Goal: Task Accomplishment & Management: Manage account settings

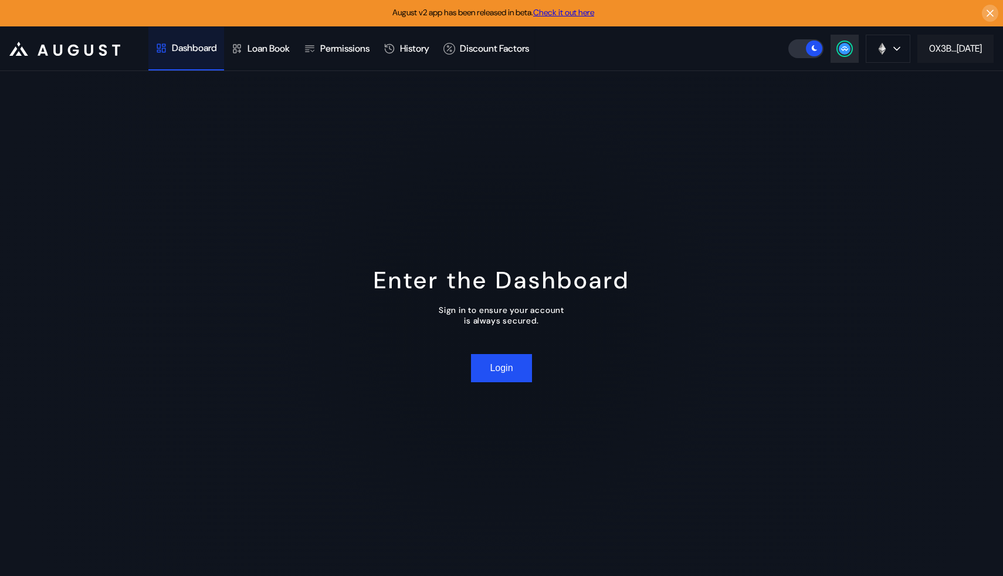
click at [959, 47] on div "0X3B...[DATE]" at bounding box center [955, 48] width 53 height 12
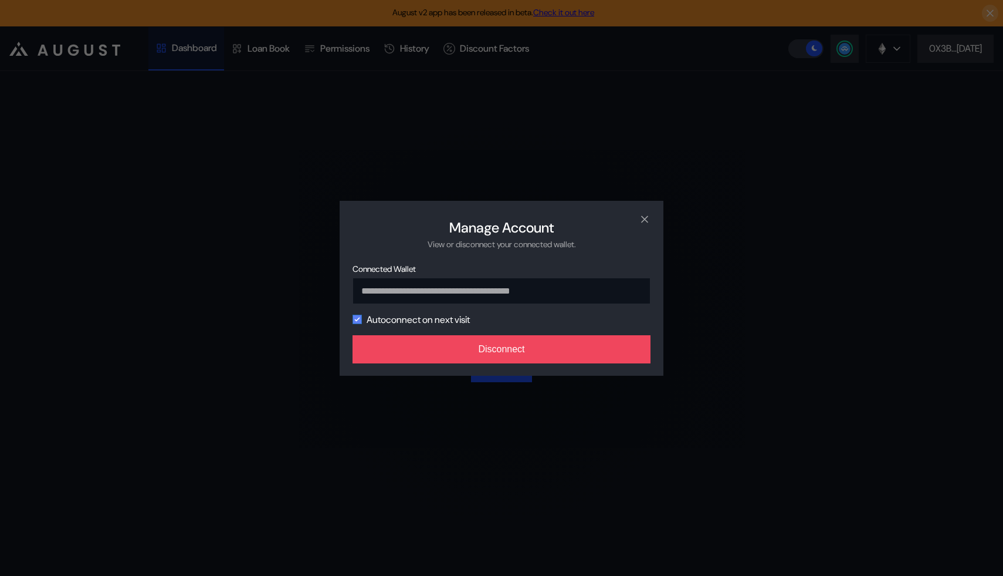
click at [355, 321] on icon "modal" at bounding box center [357, 319] width 4 height 3
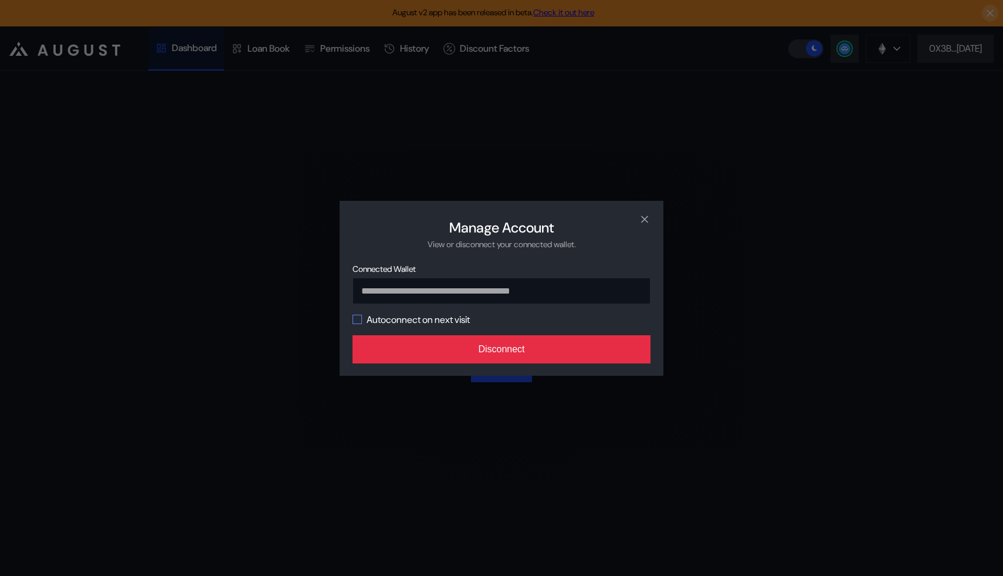
click at [448, 355] on button "Disconnect" at bounding box center [502, 349] width 298 height 28
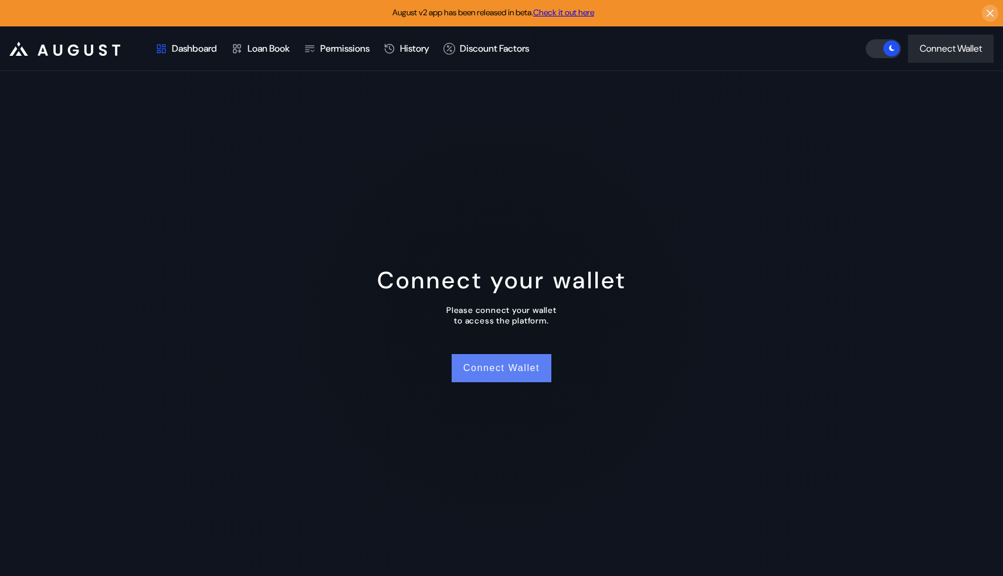
click at [490, 373] on button "Connect Wallet" at bounding box center [502, 368] width 100 height 28
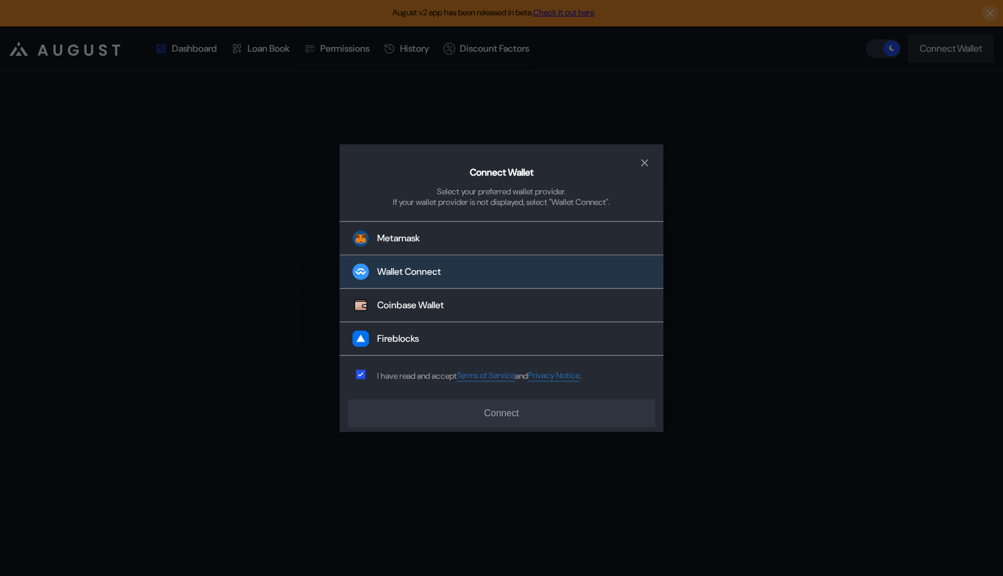
click at [431, 277] on div "Wallet Connect" at bounding box center [409, 272] width 64 height 12
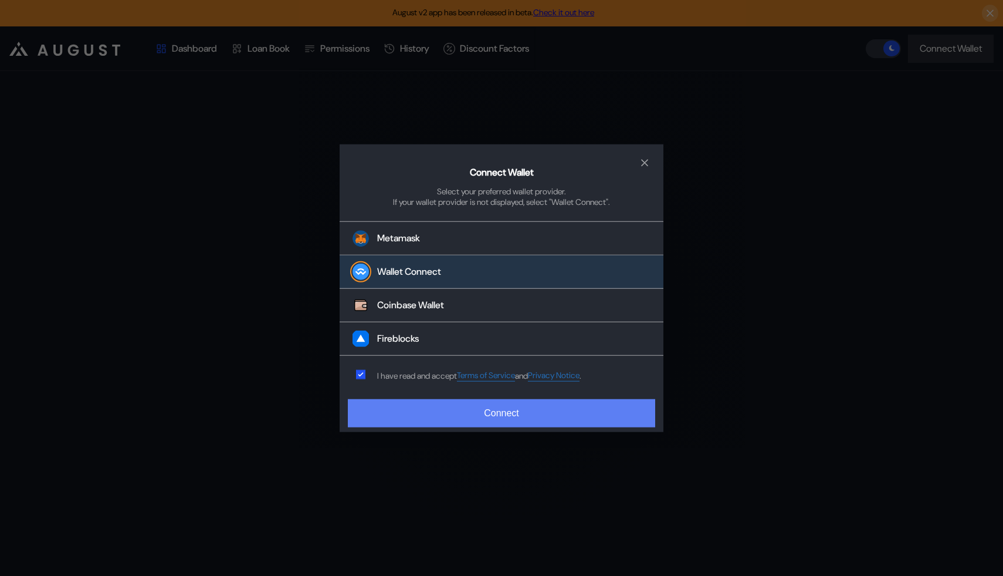
click at [543, 419] on button "Connect" at bounding box center [501, 413] width 307 height 28
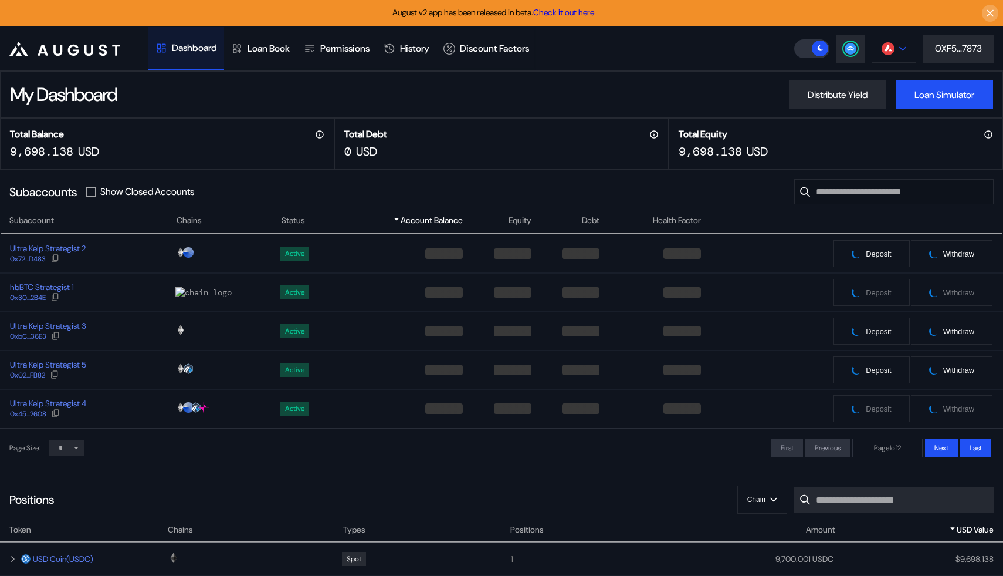
click at [902, 46] on icon at bounding box center [902, 48] width 7 height 5
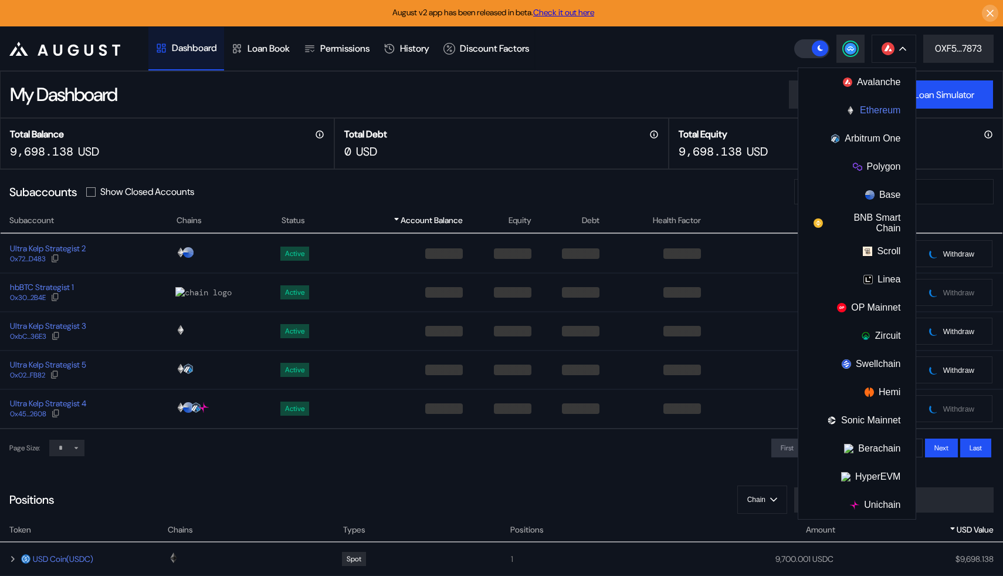
click at [867, 110] on button "Ethereum" at bounding box center [856, 110] width 117 height 28
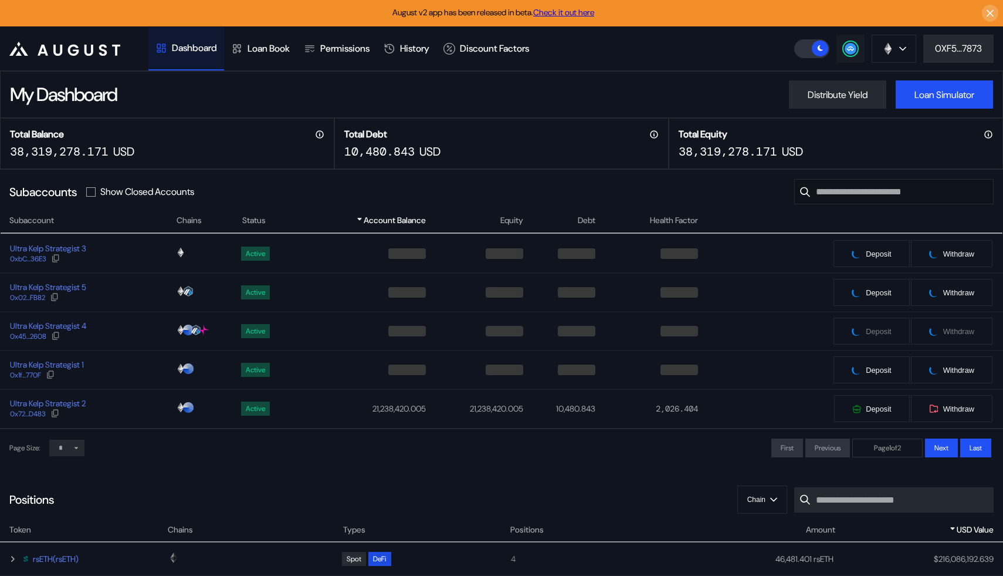
click at [854, 53] on icon at bounding box center [851, 49] width 12 height 12
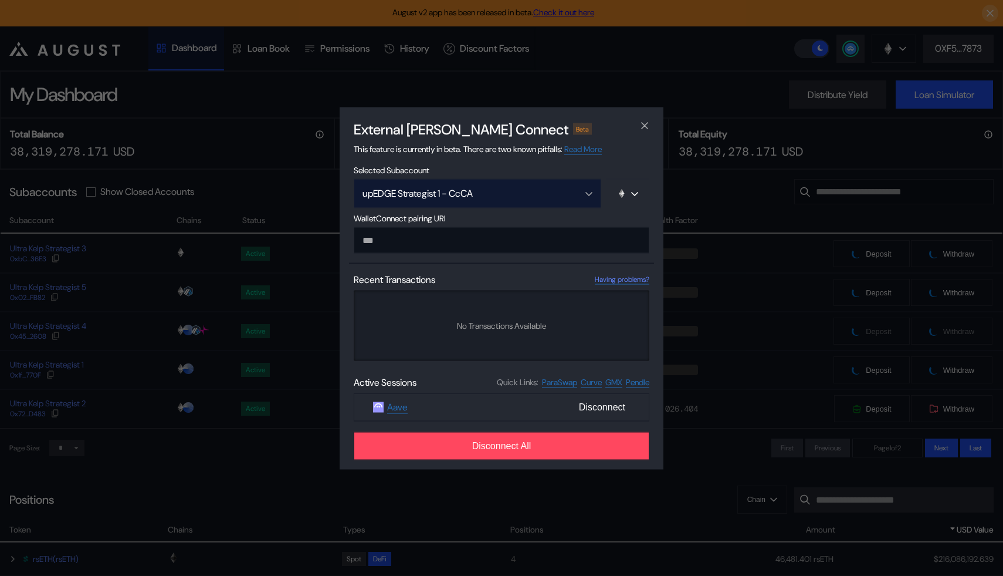
click at [516, 200] on button "upEDGE Strategist 1 - CcCA" at bounding box center [478, 192] width 248 height 29
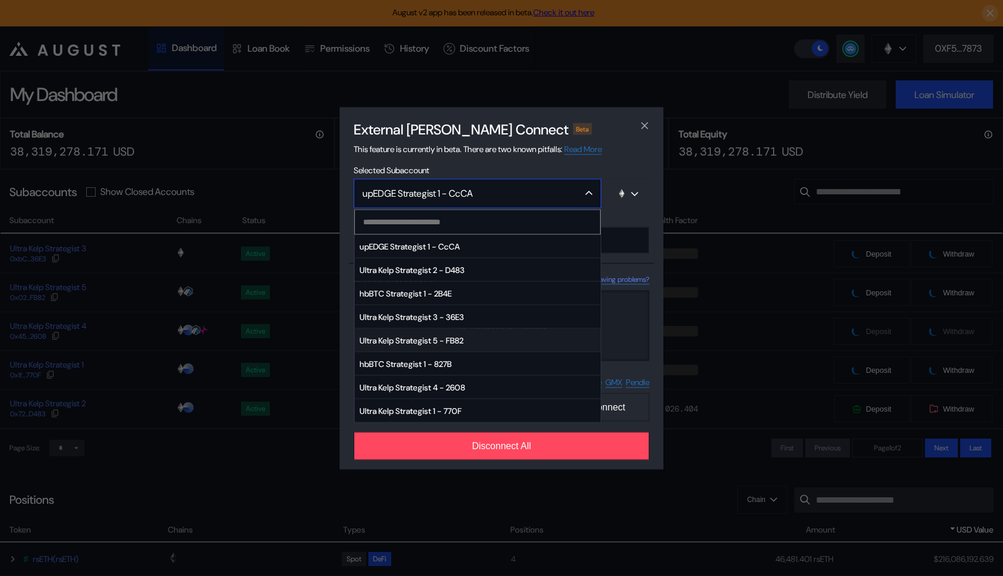
scroll to position [10, 0]
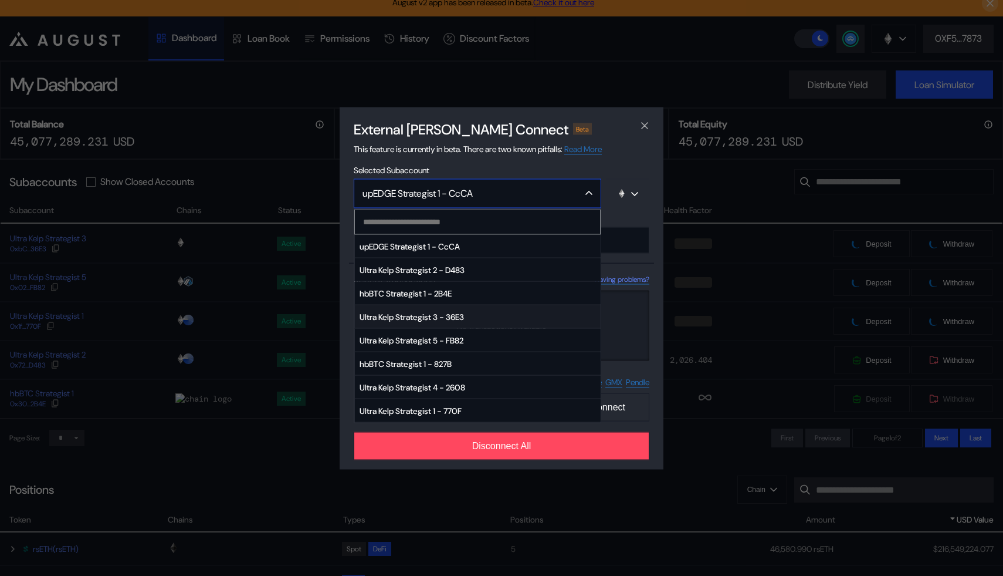
click at [430, 314] on span "Ultra Kelp Strategist 3 - 36E3" at bounding box center [478, 316] width 246 height 23
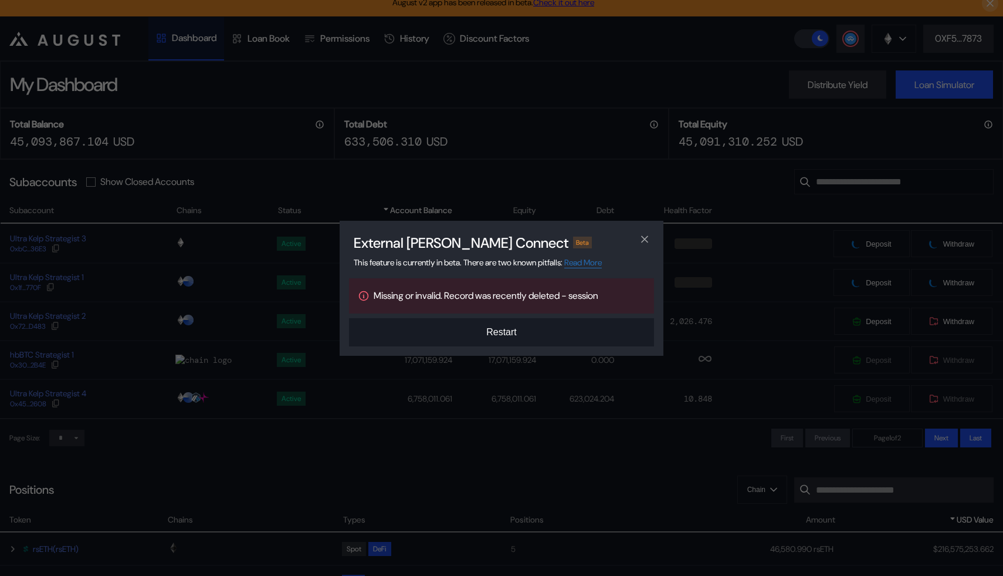
click at [502, 324] on button "Restart" at bounding box center [501, 332] width 305 height 28
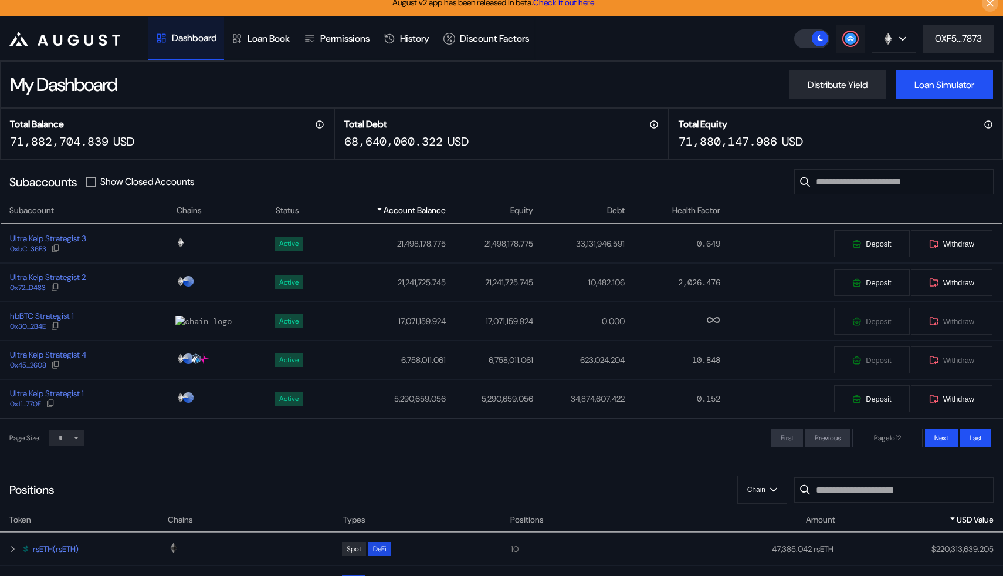
click at [850, 32] on div at bounding box center [851, 39] width 14 height 14
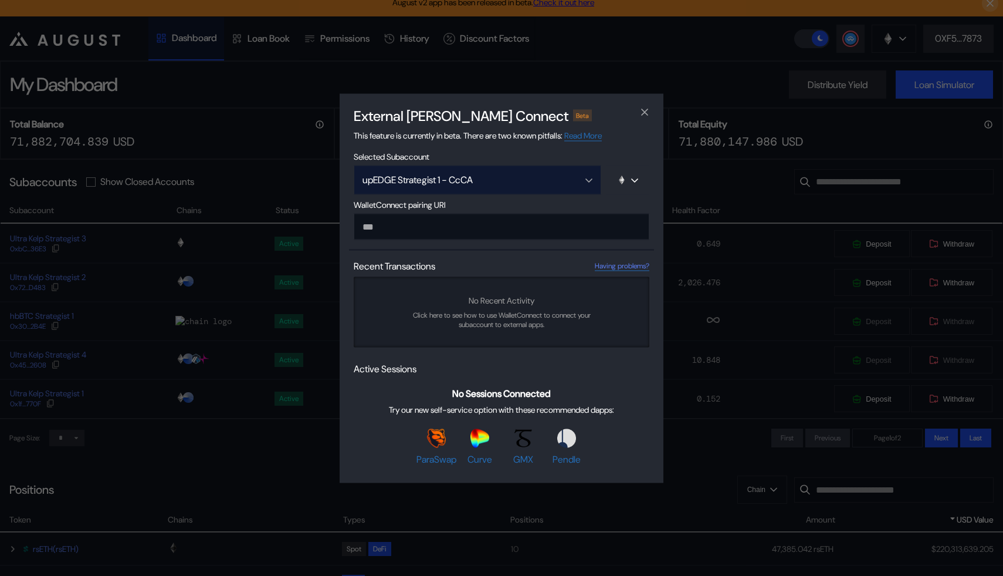
click at [516, 177] on div "upEDGE Strategist 1 - CcCA" at bounding box center [465, 180] width 205 height 12
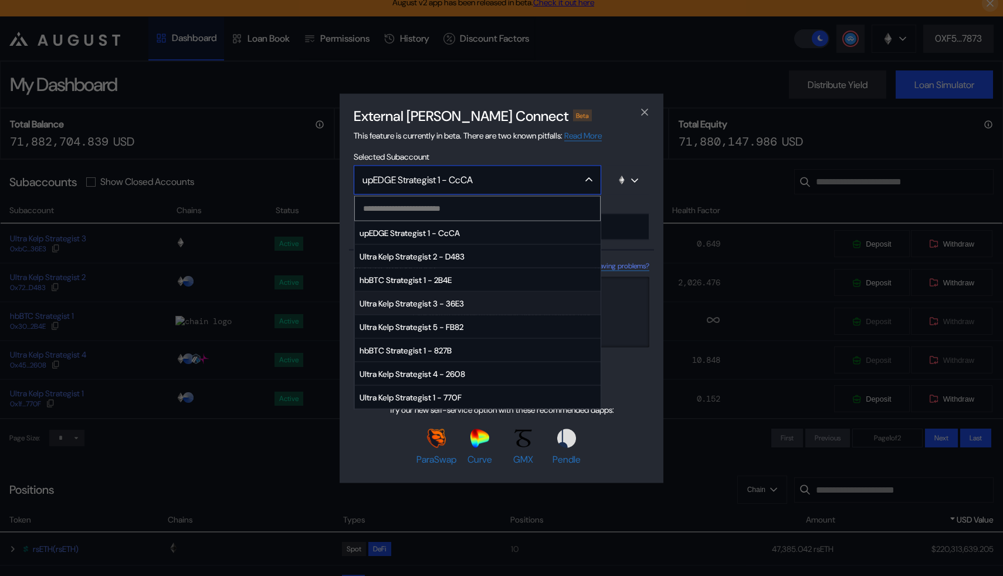
click at [483, 299] on span "Ultra Kelp Strategist 3 - 36E3" at bounding box center [478, 303] width 246 height 23
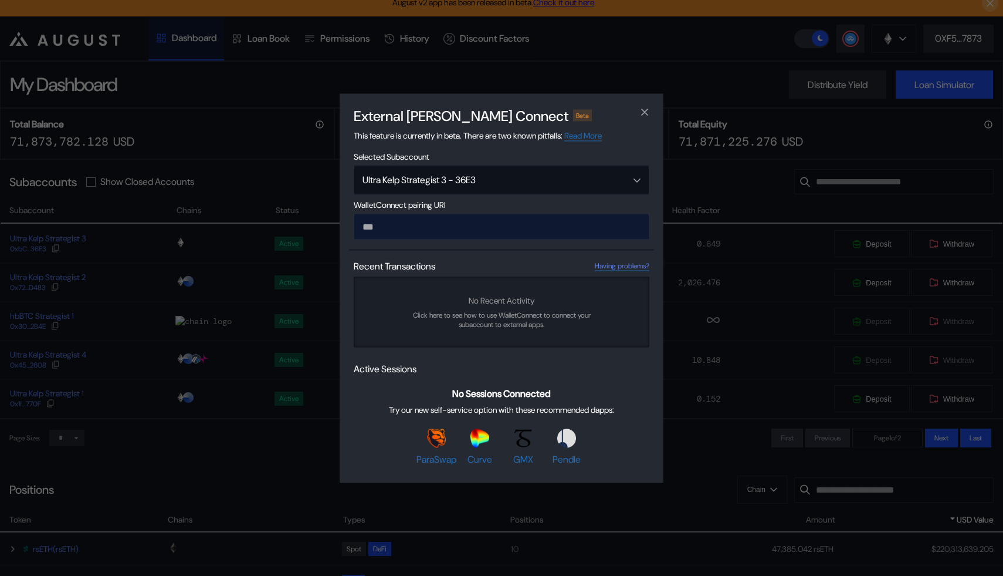
click at [411, 222] on input "modal" at bounding box center [502, 226] width 296 height 26
paste input "**********"
type input "**********"
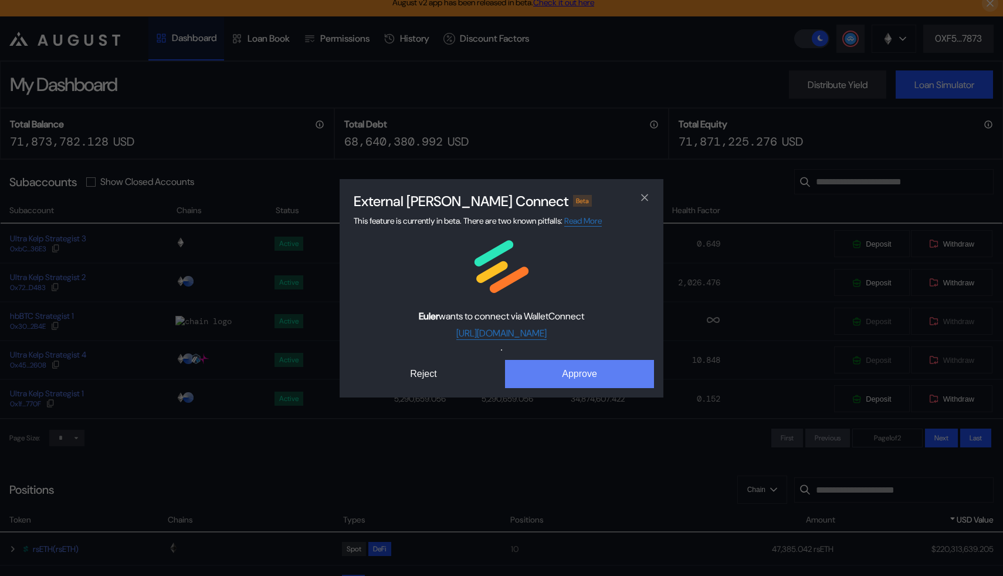
click at [566, 368] on button "Approve" at bounding box center [579, 374] width 149 height 28
